Goal: Information Seeking & Learning: Learn about a topic

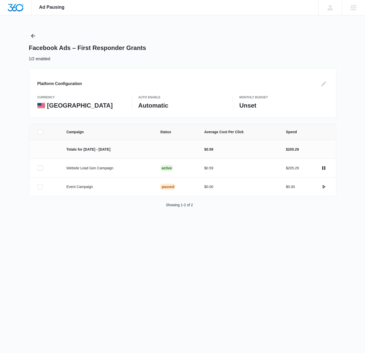
click at [265, 23] on div "Ad Pausing Apps Reputation Websites Forms CRM Email Social Payments POS Content…" at bounding box center [182, 176] width 365 height 353
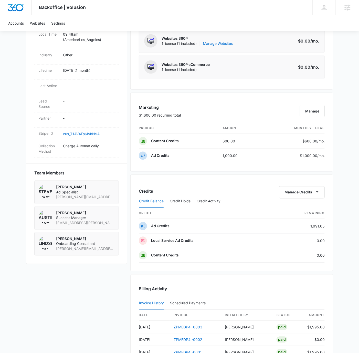
scroll to position [325, 0]
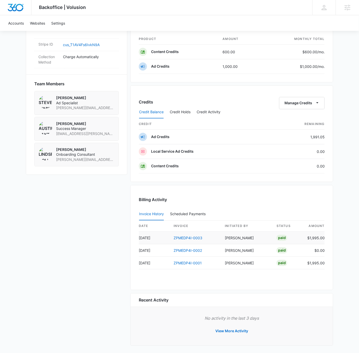
click at [324, 235] on td "$1,995.00" at bounding box center [314, 238] width 22 height 13
copy td "$1,995.00"
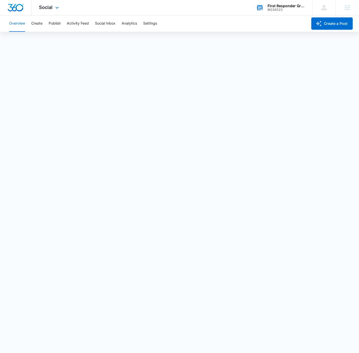
click at [281, 6] on div "First Responder Grants" at bounding box center [286, 6] width 37 height 4
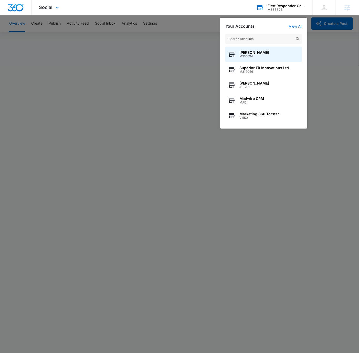
click at [255, 42] on input "text" at bounding box center [263, 39] width 77 height 10
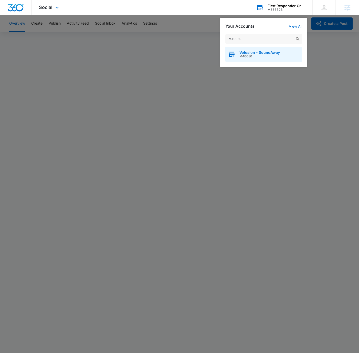
type input "M40080"
click at [269, 59] on div "Volusion - SoundAway M40080" at bounding box center [263, 54] width 77 height 15
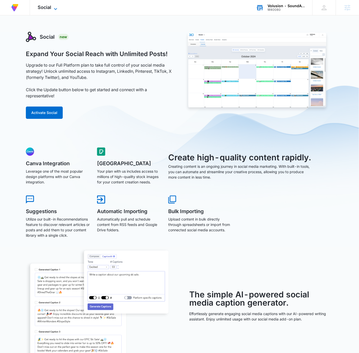
click at [57, 9] on icon at bounding box center [56, 9] width 6 height 6
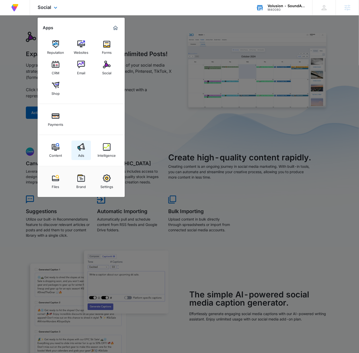
click at [79, 147] on img at bounding box center [81, 147] width 8 height 8
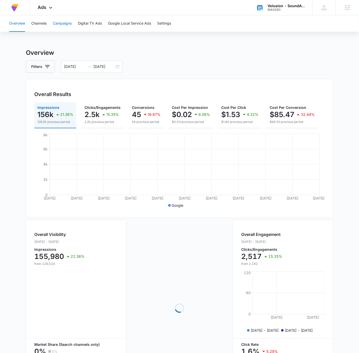
click at [64, 22] on button "Campaigns" at bounding box center [62, 23] width 19 height 16
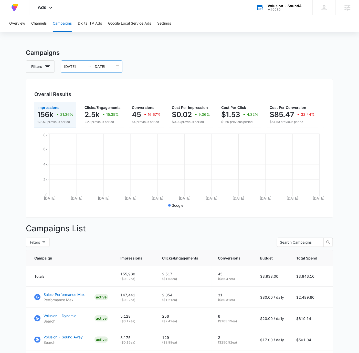
click at [119, 69] on div "08/16/2025 09/15/2025" at bounding box center [91, 66] width 61 height 12
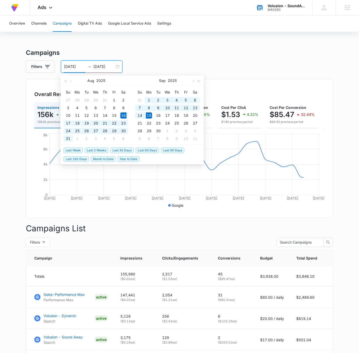
drag, startPoint x: 120, startPoint y: 148, endPoint x: 120, endPoint y: 145, distance: 3.1
click at [120, 148] on span "Last 30 Days" at bounding box center [121, 151] width 23 height 6
type input "09/13/2025"
type input "10/13/2025"
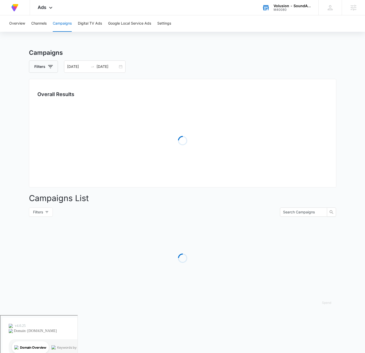
click at [268, 66] on div "Filters 09/13/2025 10/13/2025" at bounding box center [182, 66] width 307 height 12
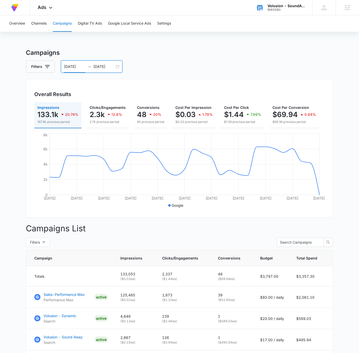
click at [68, 66] on input "09/13/2025" at bounding box center [74, 67] width 21 height 6
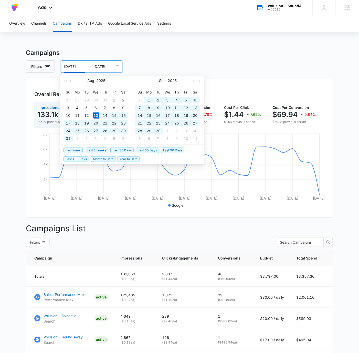
type input "08/13/2025"
click at [97, 66] on input "10/13/2025" at bounding box center [103, 67] width 21 height 6
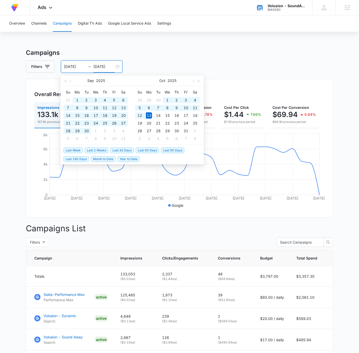
type input "10/13/2025"
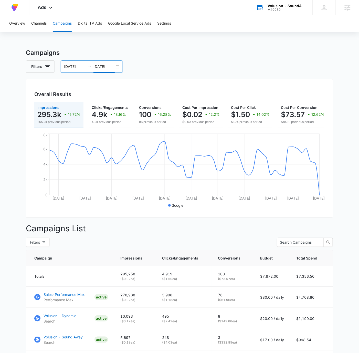
click at [67, 65] on input "08/13/2025" at bounding box center [74, 67] width 21 height 6
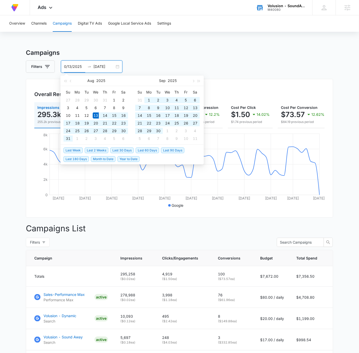
type input "08/13/2025"
click at [97, 66] on input "10/13/2025" at bounding box center [103, 67] width 21 height 6
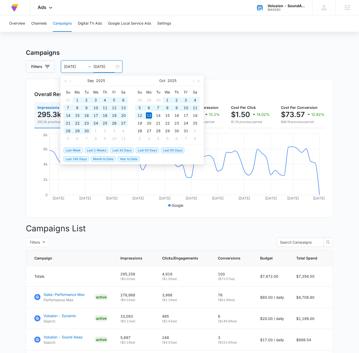
click at [96, 65] on input "10/13/2025" at bounding box center [103, 67] width 21 height 6
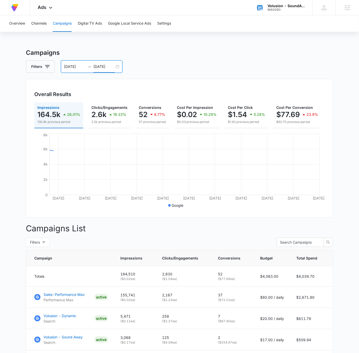
type input "09/13/2025"
click at [214, 57] on h3 "Campaigns" at bounding box center [179, 52] width 307 height 9
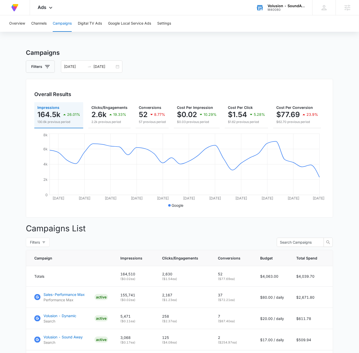
click at [220, 51] on h3 "Campaigns" at bounding box center [179, 52] width 307 height 9
click at [115, 64] on div "08/13/2025 09/13/2025" at bounding box center [91, 66] width 61 height 12
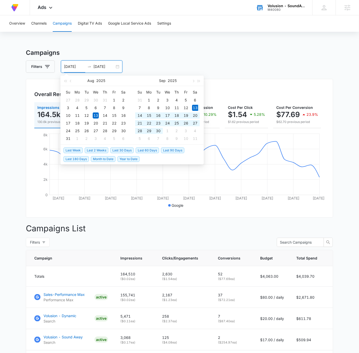
click at [118, 150] on span "Last 30 Days" at bounding box center [121, 151] width 23 height 6
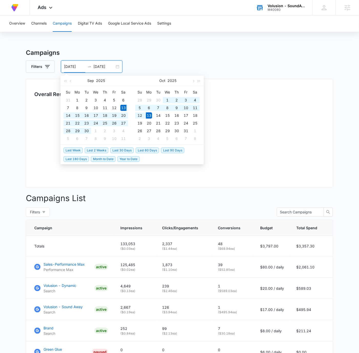
type input "09/13/2025"
type input "10/13/2025"
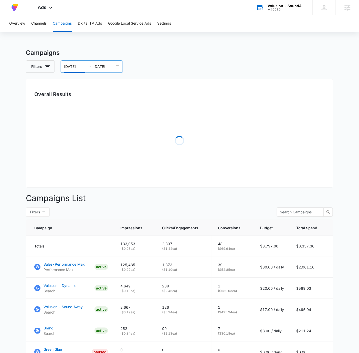
click at [266, 79] on div "Overall Results Loading" at bounding box center [179, 133] width 307 height 109
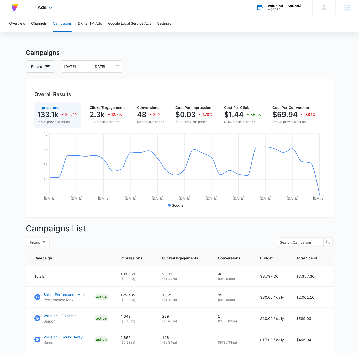
click at [46, 5] on span "Ads" at bounding box center [42, 7] width 9 height 5
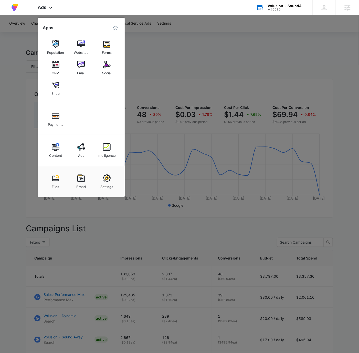
click at [61, 144] on link "Content" at bounding box center [55, 150] width 19 height 19
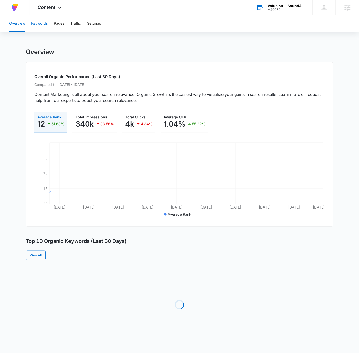
click at [43, 23] on button "Keywords" at bounding box center [39, 23] width 16 height 16
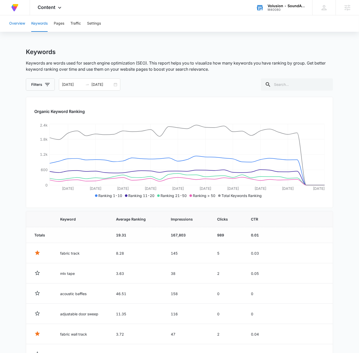
click at [17, 24] on button "Overview" at bounding box center [17, 23] width 16 height 16
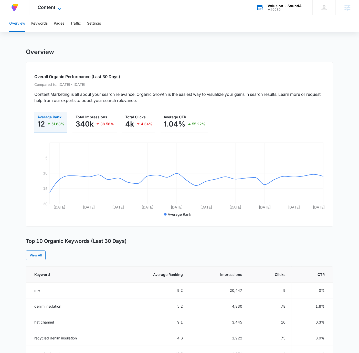
click at [57, 9] on icon at bounding box center [60, 9] width 6 height 6
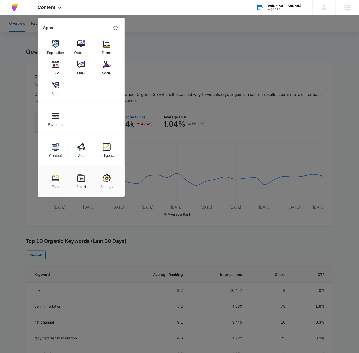
drag, startPoint x: 108, startPoint y: 149, endPoint x: 136, endPoint y: 126, distance: 36.4
click at [108, 149] on img at bounding box center [107, 147] width 8 height 8
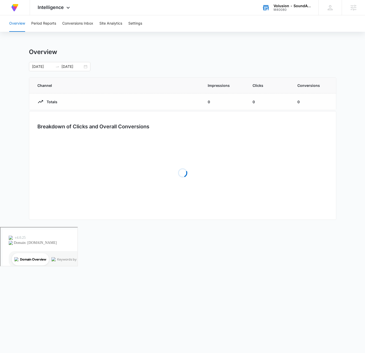
click at [167, 61] on div "Overview 09/13/2025 10/13/2025" at bounding box center [182, 59] width 307 height 23
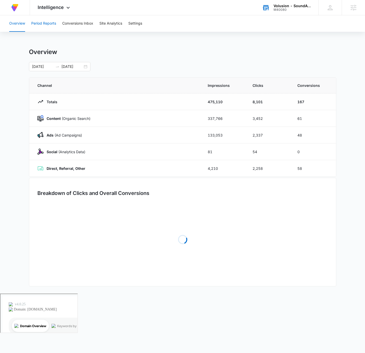
click at [43, 27] on button "Period Reports" at bounding box center [43, 23] width 25 height 16
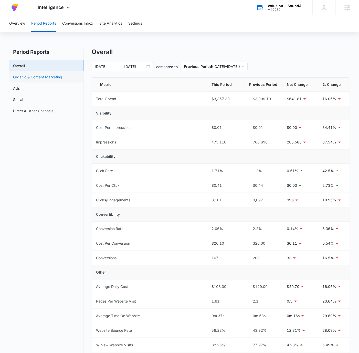
click at [39, 78] on link "Organic & Content Marketing" at bounding box center [37, 76] width 49 height 5
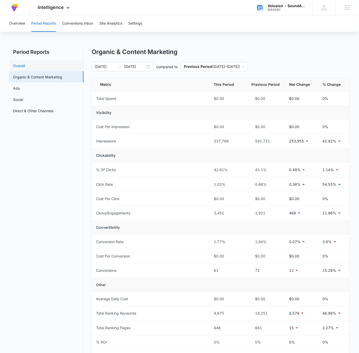
click at [25, 63] on link "Overall" at bounding box center [19, 65] width 12 height 5
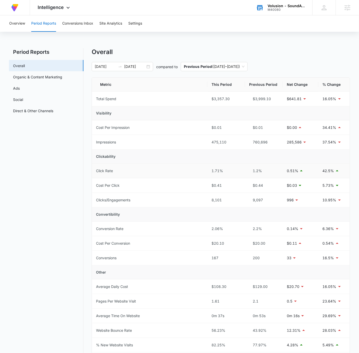
scroll to position [95, 0]
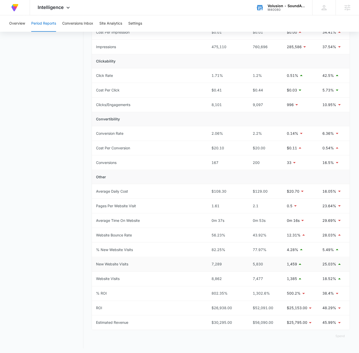
click at [289, 264] on p "1,459" at bounding box center [292, 264] width 10 height 6
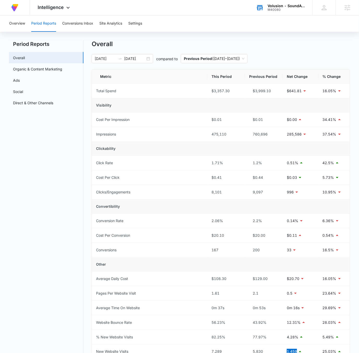
scroll to position [0, 0]
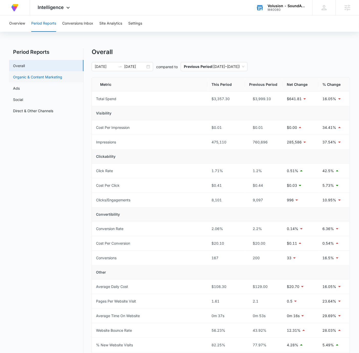
click at [42, 78] on link "Organic & Content Marketing" at bounding box center [37, 76] width 49 height 5
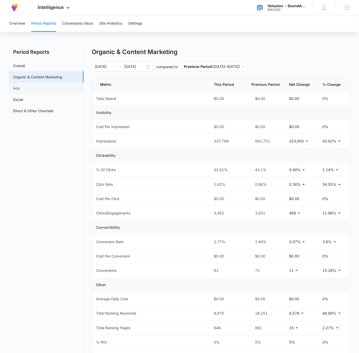
click at [20, 88] on link "Ads" at bounding box center [16, 88] width 7 height 5
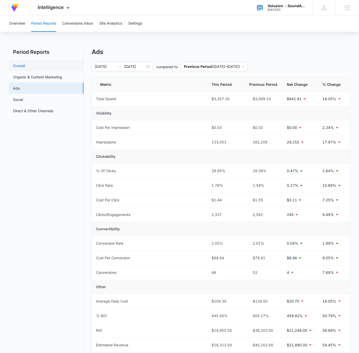
click at [25, 66] on link "Overall" at bounding box center [19, 65] width 12 height 5
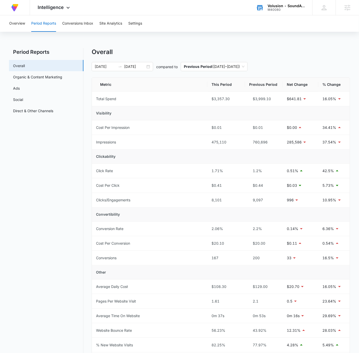
click at [239, 43] on div "Overview Period Reports Conversions Inbox Site Analytics Settings Period Report…" at bounding box center [179, 232] width 359 height 435
click at [63, 7] on span "Intelligence" at bounding box center [51, 7] width 26 height 5
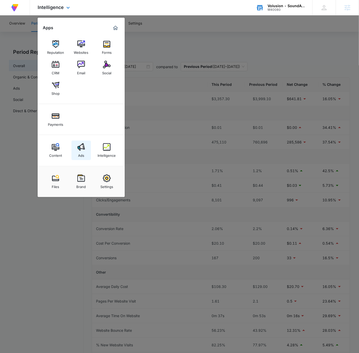
click at [85, 145] on link "Ads" at bounding box center [80, 150] width 19 height 19
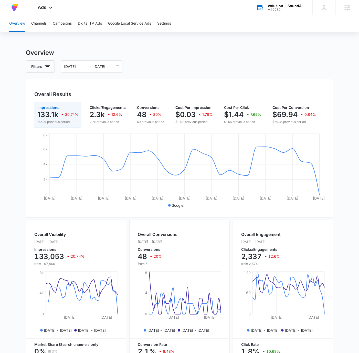
click at [347, 123] on main "Overview Filters 09/13/2025 10/13/2025 Overall Results Impressions 133.1k 20.74…" at bounding box center [179, 232] width 359 height 368
click at [237, 46] on div "Overview Channels Campaigns Digital TV Ads Google Local Service Ads Settings Ov…" at bounding box center [179, 215] width 359 height 401
click at [53, 5] on div "Ads Apps Reputation Websites Forms CRM Email Social Shop Payments Content Ads I…" at bounding box center [46, 7] width 32 height 15
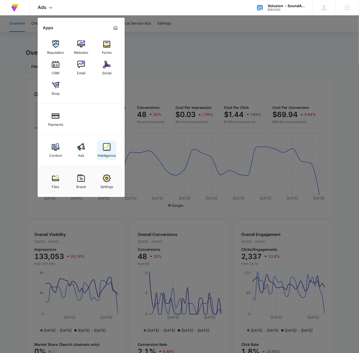
click at [101, 150] on link "Intelligence" at bounding box center [106, 150] width 19 height 19
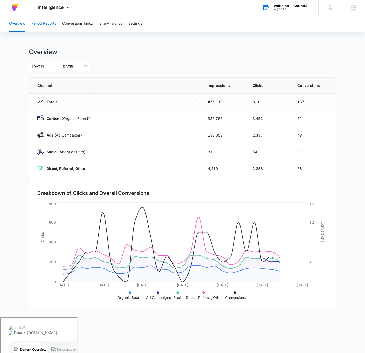
click at [51, 21] on button "Period Reports" at bounding box center [43, 23] width 25 height 16
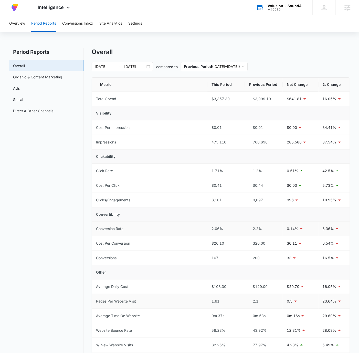
scroll to position [95, 0]
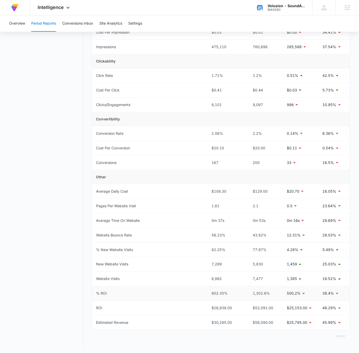
click at [217, 292] on div "802.35%" at bounding box center [226, 294] width 29 height 6
click at [218, 292] on div "802.35%" at bounding box center [226, 294] width 29 height 6
click at [261, 292] on div "1,302.6%" at bounding box center [263, 294] width 29 height 6
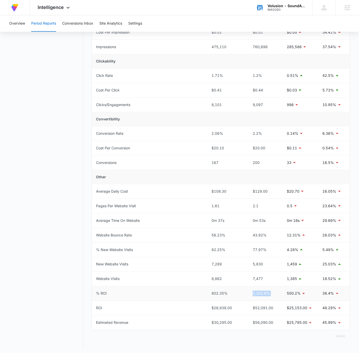
click at [261, 292] on div "1,302.6%" at bounding box center [263, 294] width 29 height 6
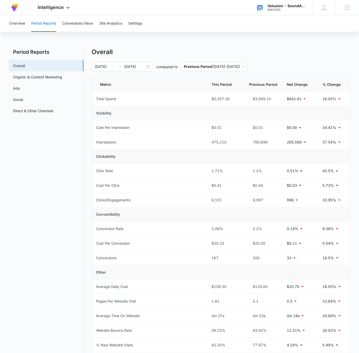
click at [246, 41] on div "Overview Period Reports Conversions Inbox Site Analytics Settings Period Report…" at bounding box center [179, 232] width 359 height 435
click at [66, 10] on icon at bounding box center [68, 9] width 6 height 6
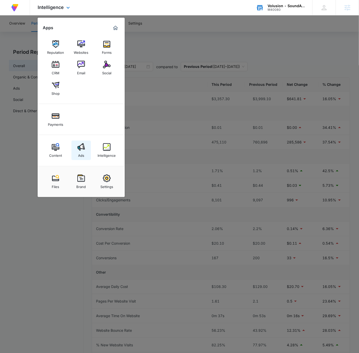
click at [80, 144] on img at bounding box center [81, 147] width 8 height 8
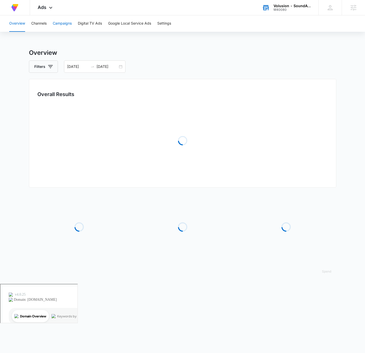
click at [72, 26] on button "Campaigns" at bounding box center [62, 23] width 19 height 16
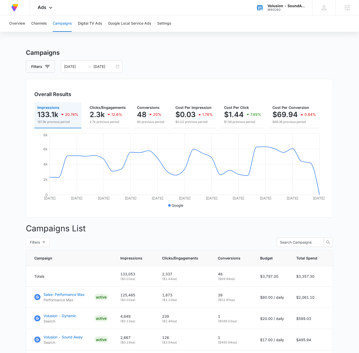
click at [329, 49] on h3 "Campaigns" at bounding box center [179, 52] width 307 height 9
drag, startPoint x: 331, startPoint y: 51, endPoint x: 335, endPoint y: 58, distance: 7.7
click at [331, 52] on h3 "Campaigns" at bounding box center [179, 52] width 307 height 9
click at [331, 54] on h3 "Campaigns" at bounding box center [179, 52] width 307 height 9
click at [296, 56] on h3 "Campaigns" at bounding box center [179, 52] width 307 height 9
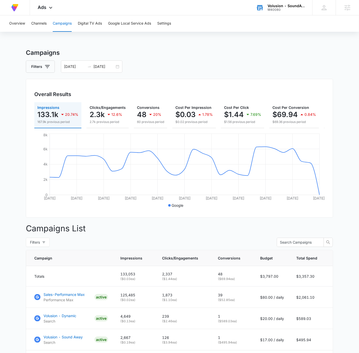
click at [165, 60] on div "Campaigns Filters 09/13/2025 10/13/2025 Overall Results Impressions 133.1k 20.7…" at bounding box center [179, 293] width 307 height 491
click at [254, 53] on h3 "Campaigns" at bounding box center [179, 52] width 307 height 9
click at [67, 69] on input "09/13/2025" at bounding box center [74, 67] width 21 height 6
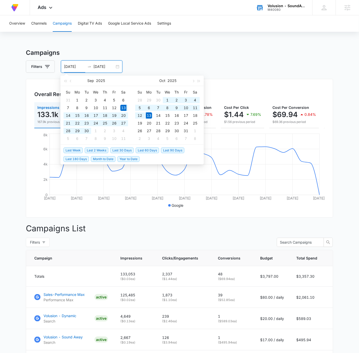
click at [65, 66] on input "09/13/2025" at bounding box center [74, 67] width 21 height 6
click at [67, 65] on input "09/13/2025" at bounding box center [74, 67] width 21 height 6
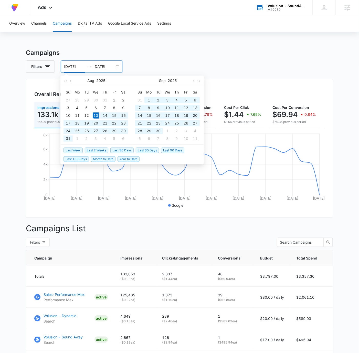
type input "08/13/2025"
click at [97, 64] on input "10/13/2025" at bounding box center [103, 67] width 21 height 6
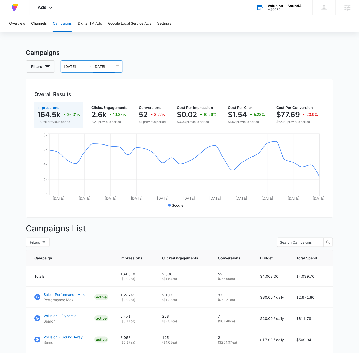
type input "09/13/2025"
click at [116, 66] on div "08/13/2025 09/13/2025" at bounding box center [91, 66] width 61 height 12
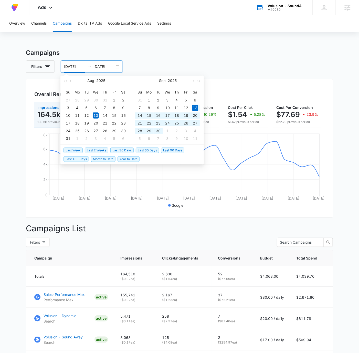
click at [125, 151] on span "Last 30 Days" at bounding box center [121, 151] width 23 height 6
type input "09/13/2025"
type input "10/13/2025"
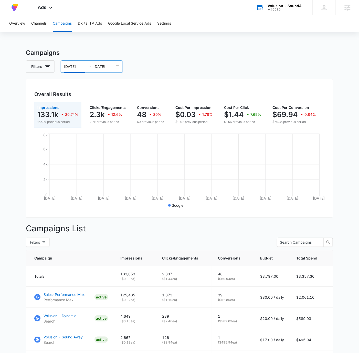
click at [216, 67] on div "Filters 09/13/2025 10/13/2025" at bounding box center [179, 66] width 307 height 12
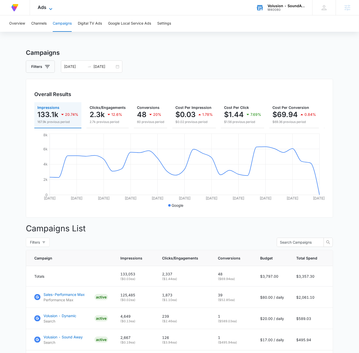
click at [47, 5] on div "Ads Apps Reputation Websites Forms CRM Email Social Shop Payments Content Ads I…" at bounding box center [46, 7] width 32 height 15
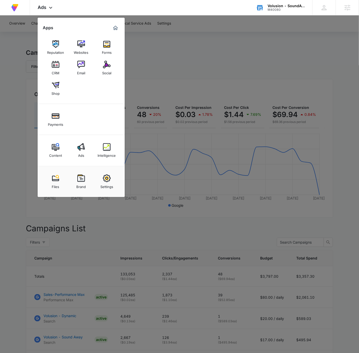
click at [274, 66] on div at bounding box center [179, 176] width 359 height 353
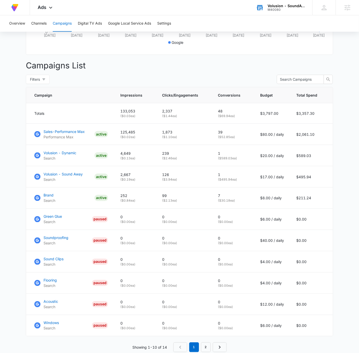
scroll to position [169, 0]
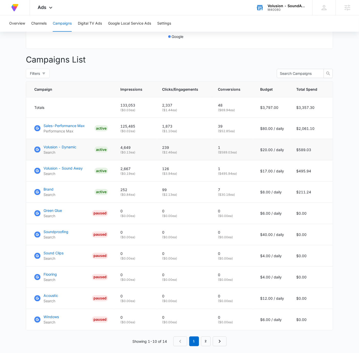
drag, startPoint x: 239, startPoint y: 177, endPoint x: 221, endPoint y: 151, distance: 31.8
click at [221, 151] on tbody "Totals 133,053 ( $0.03 ea) 2,337 ( $1.44 ea) 48 ( $69.94 ea) $3,797.00 $3,357.3…" at bounding box center [179, 213] width 307 height 233
click at [224, 150] on p "1" at bounding box center [233, 147] width 30 height 5
click at [231, 133] on p "( $52.85 ea)" at bounding box center [233, 131] width 30 height 5
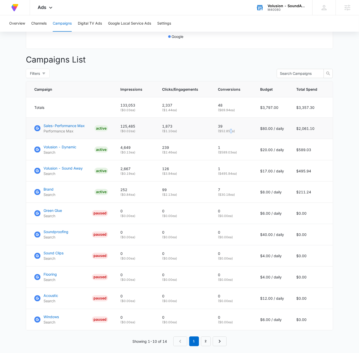
click at [231, 133] on p "( $52.85 ea)" at bounding box center [233, 131] width 30 height 5
click at [302, 177] on td "$495.94" at bounding box center [311, 170] width 43 height 21
click at [303, 177] on td "$495.94" at bounding box center [311, 170] width 43 height 21
click at [306, 154] on td "$589.03" at bounding box center [311, 149] width 43 height 21
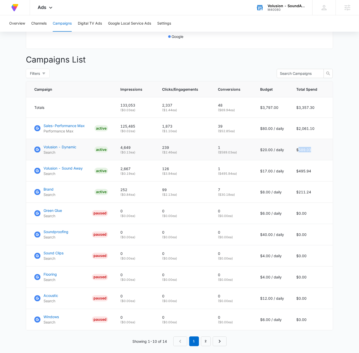
click at [306, 154] on td "$589.03" at bounding box center [311, 149] width 43 height 21
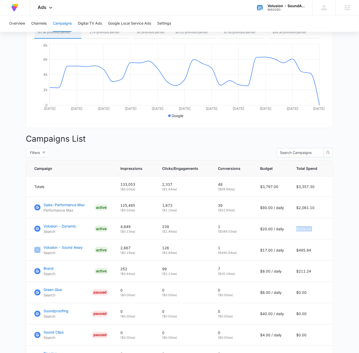
scroll to position [0, 0]
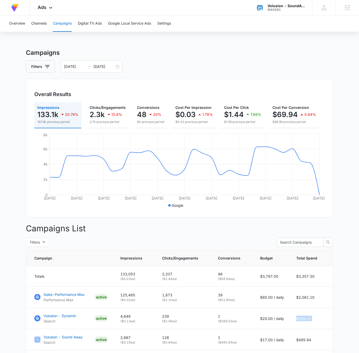
click at [276, 69] on div "Filters 09/13/2025 10/13/2025" at bounding box center [179, 66] width 307 height 12
click at [47, 1] on div "Ads Apps Reputation Websites Forms CRM Email Social Shop Payments Content Ads I…" at bounding box center [46, 7] width 32 height 15
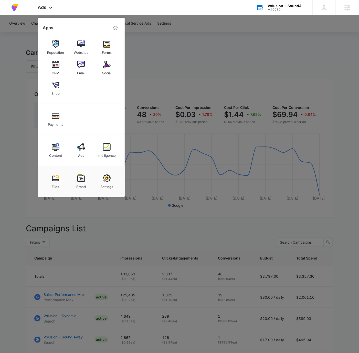
drag, startPoint x: 56, startPoint y: 45, endPoint x: 99, endPoint y: 53, distance: 44.3
click at [56, 45] on img at bounding box center [56, 44] width 8 height 8
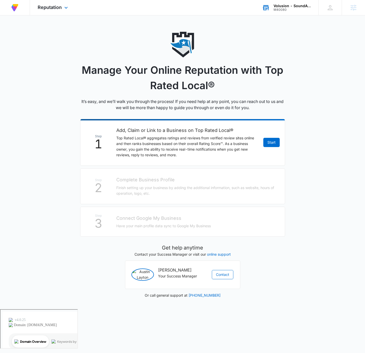
click at [55, 7] on span "Reputation" at bounding box center [50, 7] width 24 height 5
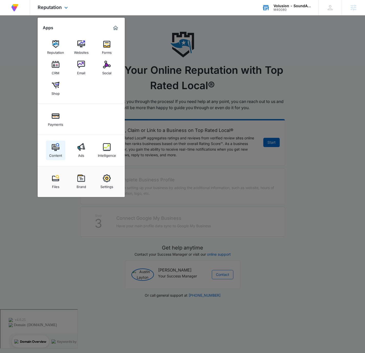
click at [55, 152] on div "Content" at bounding box center [55, 154] width 13 height 7
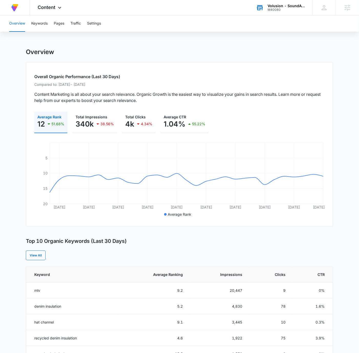
click at [218, 36] on div "Overview Keywords Pages Traffic Settings Overview Overall Organic Performance (…" at bounding box center [179, 279] width 359 height 529
click at [51, 10] on span "Content" at bounding box center [47, 7] width 18 height 5
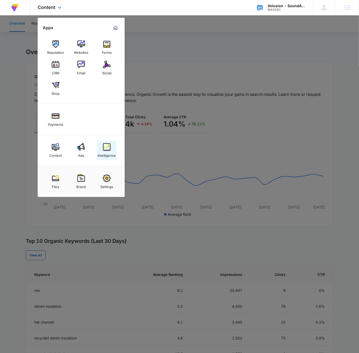
click at [110, 147] on img at bounding box center [107, 147] width 8 height 8
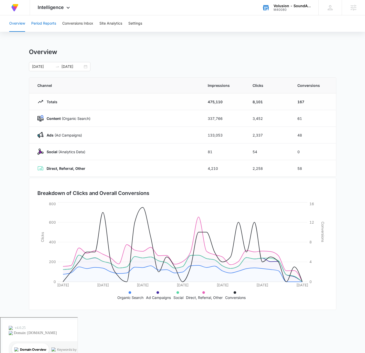
click at [49, 23] on button "Period Reports" at bounding box center [43, 23] width 25 height 16
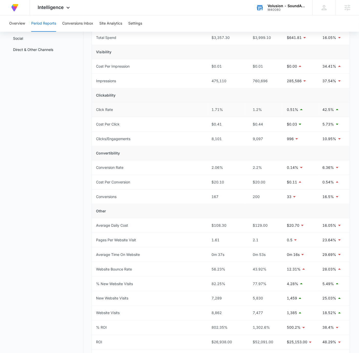
scroll to position [95, 0]
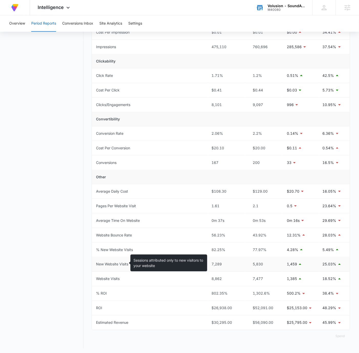
click at [120, 264] on div "New Website Visits" at bounding box center [112, 264] width 32 height 6
click at [88, 262] on div "Period Reports Overall Organic & Content Marketing Ads Social Direct & Other Ch…" at bounding box center [179, 151] width 341 height 396
click at [294, 263] on p "1,459" at bounding box center [292, 264] width 10 height 6
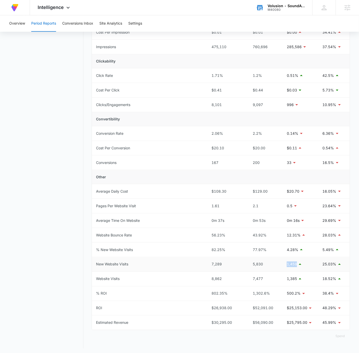
click at [294, 263] on p "1,459" at bounding box center [292, 264] width 10 height 6
drag, startPoint x: 209, startPoint y: 292, endPoint x: 275, endPoint y: 294, distance: 66.4
click at [275, 294] on tr "% ROI 802.35% 1,302.6% 500.2% 38.4%" at bounding box center [221, 293] width 258 height 15
drag, startPoint x: 208, startPoint y: 306, endPoint x: 281, endPoint y: 307, distance: 73.0
click at [281, 307] on tr "ROI $26,938.00 $52,091.00 $25,153.00 48.29%" at bounding box center [221, 308] width 258 height 15
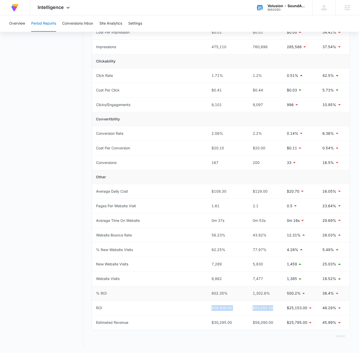
click at [224, 293] on div "802.35%" at bounding box center [226, 294] width 29 height 6
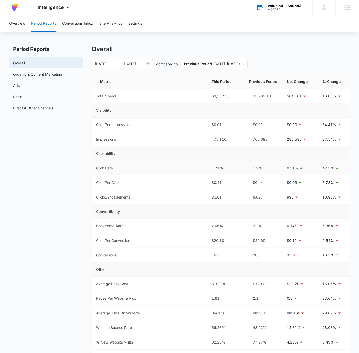
scroll to position [0, 0]
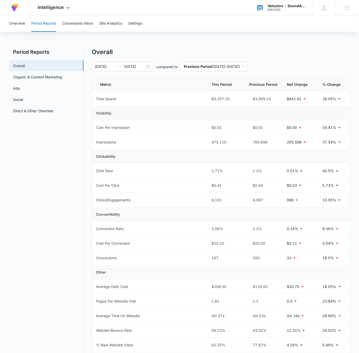
click at [191, 8] on div "At Volusion, we work hard to foster a great work environment where everyone fee…" at bounding box center [179, 7] width 359 height 15
click at [198, 13] on div "At Volusion, we work hard to foster a great work environment where everyone fee…" at bounding box center [179, 7] width 359 height 15
click at [198, 10] on div "At Volusion, we work hard to foster a great work environment where everyone fee…" at bounding box center [179, 7] width 359 height 15
click at [286, 8] on div "M40080" at bounding box center [286, 10] width 37 height 4
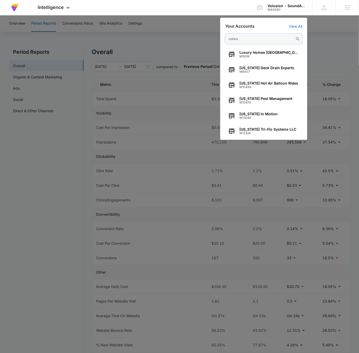
click at [246, 40] on input "colora" at bounding box center [263, 39] width 77 height 10
paste input "M338510"
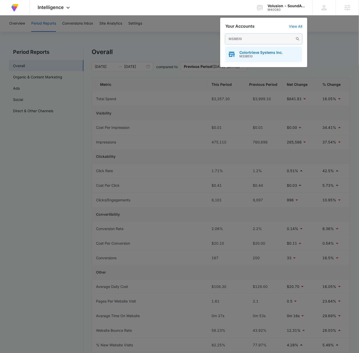
type input "M338510"
click at [286, 51] on div "Colortrieve Systems Inc. M338510" at bounding box center [263, 54] width 77 height 15
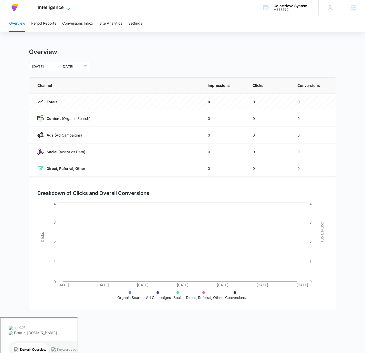
click at [68, 7] on icon at bounding box center [68, 9] width 6 height 6
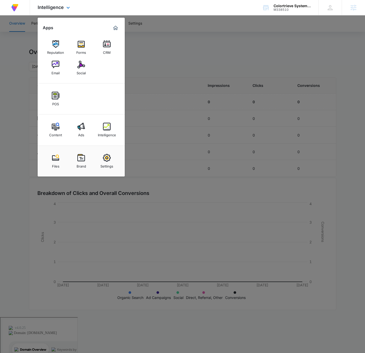
click at [44, 69] on div "Reputation Forms CRM Email Social" at bounding box center [81, 57] width 87 height 51
click at [57, 69] on div "Email" at bounding box center [55, 71] width 8 height 7
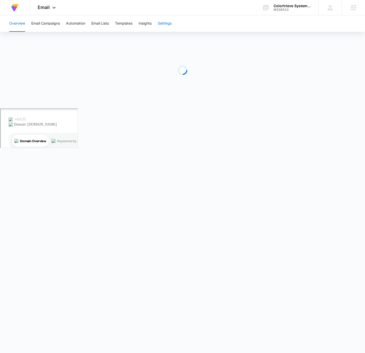
click at [169, 23] on button "Settings" at bounding box center [165, 23] width 14 height 16
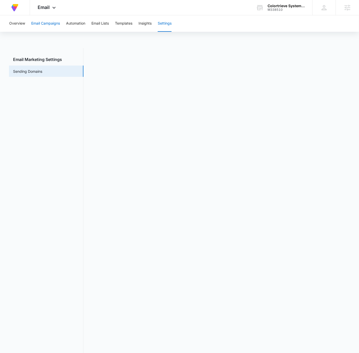
click at [52, 23] on button "Email Campaigns" at bounding box center [45, 23] width 29 height 16
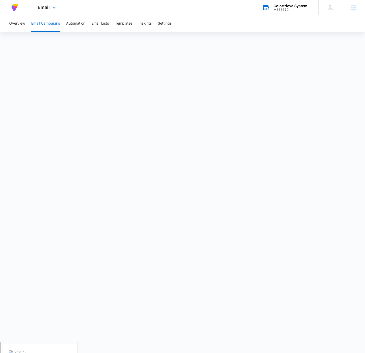
click at [289, 7] on div "Colortrieve Systems Inc." at bounding box center [292, 6] width 37 height 4
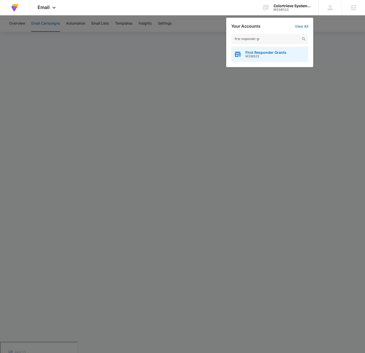
type input "first responder gr"
click at [291, 55] on div "First Responder Grants M336523" at bounding box center [269, 54] width 77 height 15
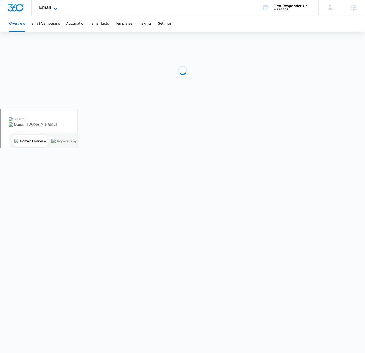
click at [49, 8] on span "Email" at bounding box center [45, 7] width 12 height 5
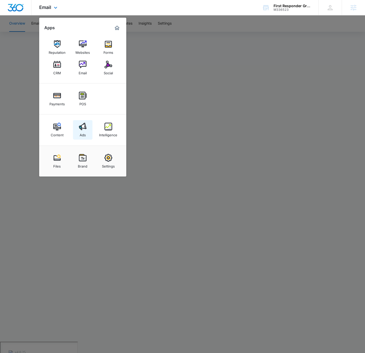
click at [80, 124] on img at bounding box center [83, 127] width 8 height 8
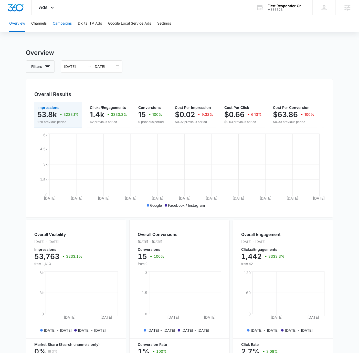
click at [60, 23] on button "Campaigns" at bounding box center [62, 23] width 19 height 16
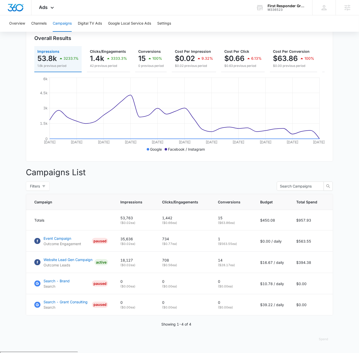
scroll to position [60, 0]
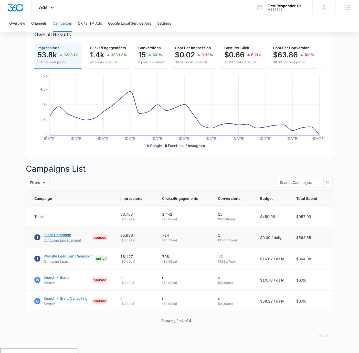
click at [65, 237] on p "Event Campaign" at bounding box center [63, 234] width 38 height 5
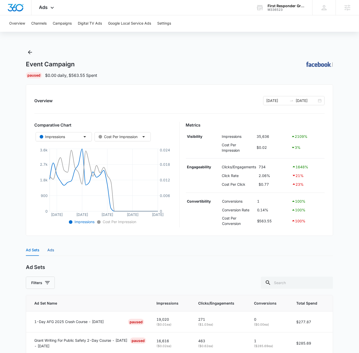
click at [54, 250] on div "Ads" at bounding box center [50, 250] width 7 height 6
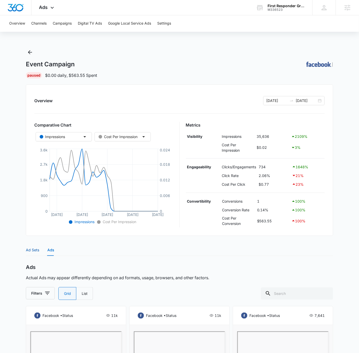
click at [32, 251] on div "Ad Sets" at bounding box center [32, 250] width 13 height 6
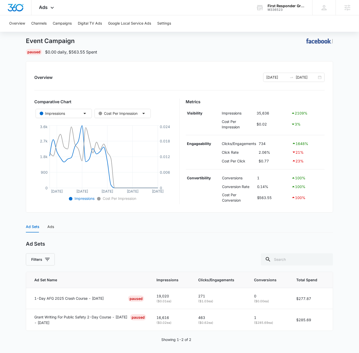
scroll to position [24, 0]
click at [51, 227] on div "Ads" at bounding box center [50, 226] width 7 height 6
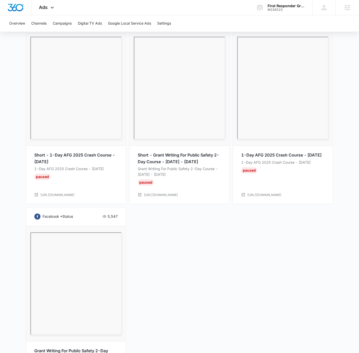
scroll to position [294, 0]
click at [178, 195] on link "https://www.facebook.com/events/4180950492149948" at bounding box center [161, 195] width 34 height 5
